Goal: Task Accomplishment & Management: Complete application form

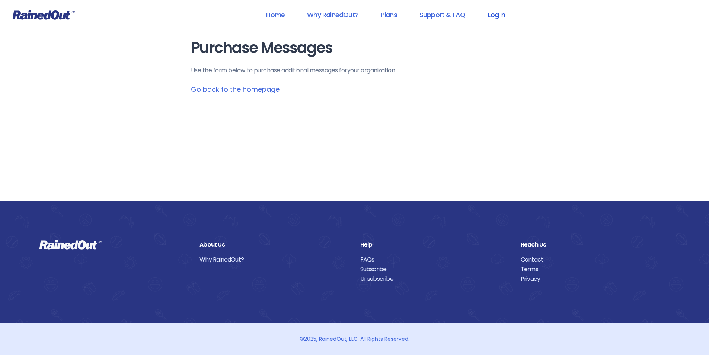
click at [351, 19] on link "Log In" at bounding box center [496, 14] width 37 height 17
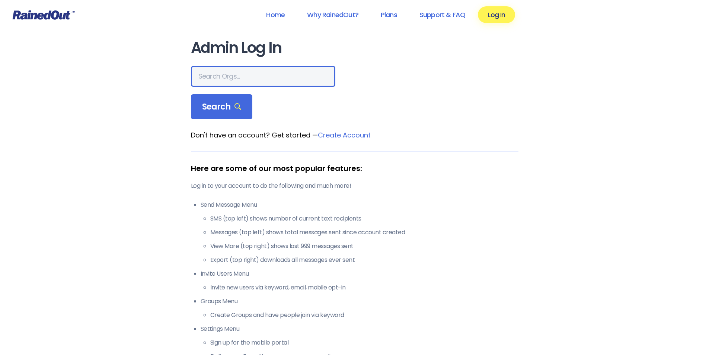
click at [239, 79] on input "text" at bounding box center [263, 76] width 144 height 21
type input "city of [GEOGRAPHIC_DATA]"
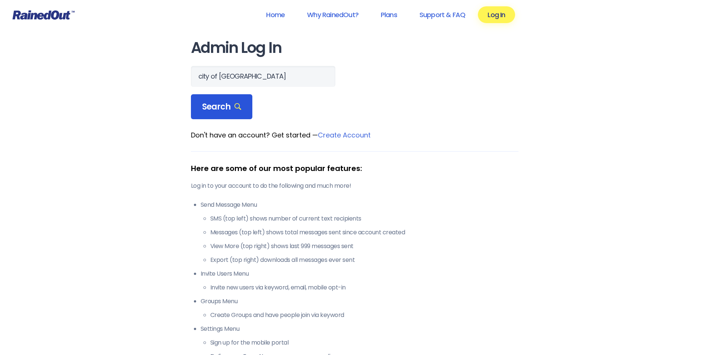
click at [229, 109] on span "Search" at bounding box center [221, 107] width 39 height 10
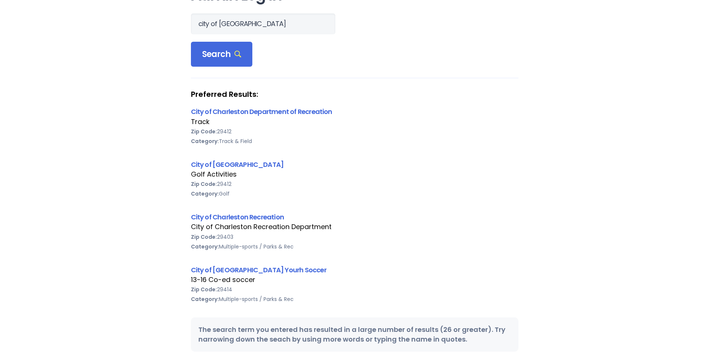
scroll to position [74, 0]
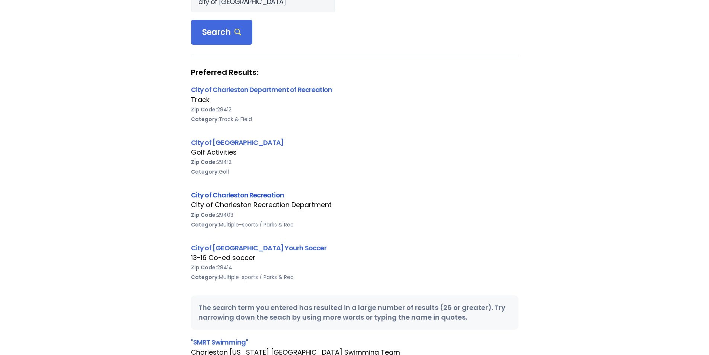
click at [255, 194] on link "City of Charleston Recreation" at bounding box center [237, 194] width 93 height 9
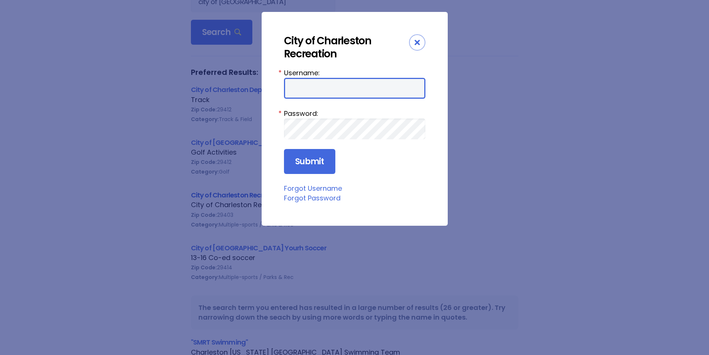
type input "JIRC"
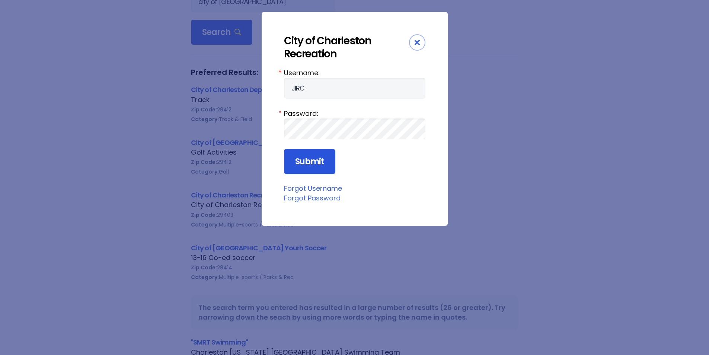
click at [306, 162] on input "Submit" at bounding box center [309, 161] width 51 height 25
